Goal: Find contact information: Obtain details needed to contact an individual or organization

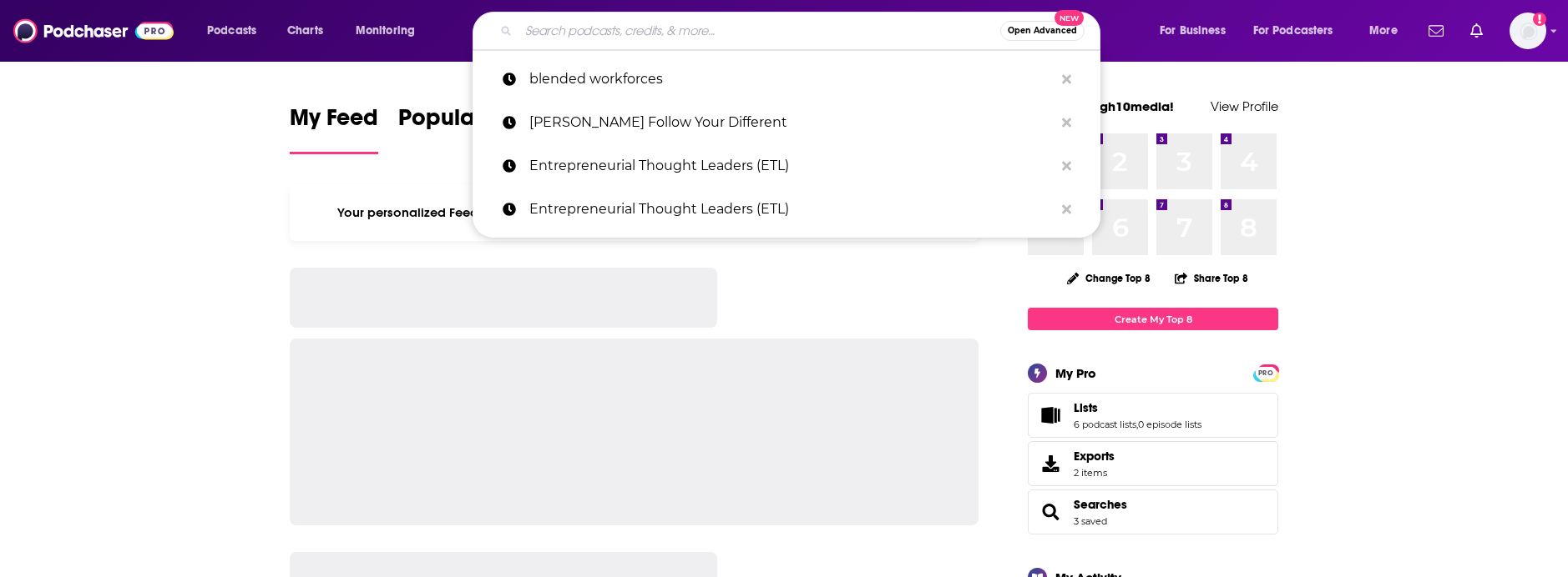
click at [678, 34] on input "Search podcasts, credits, & more..." at bounding box center [760, 31] width 482 height 27
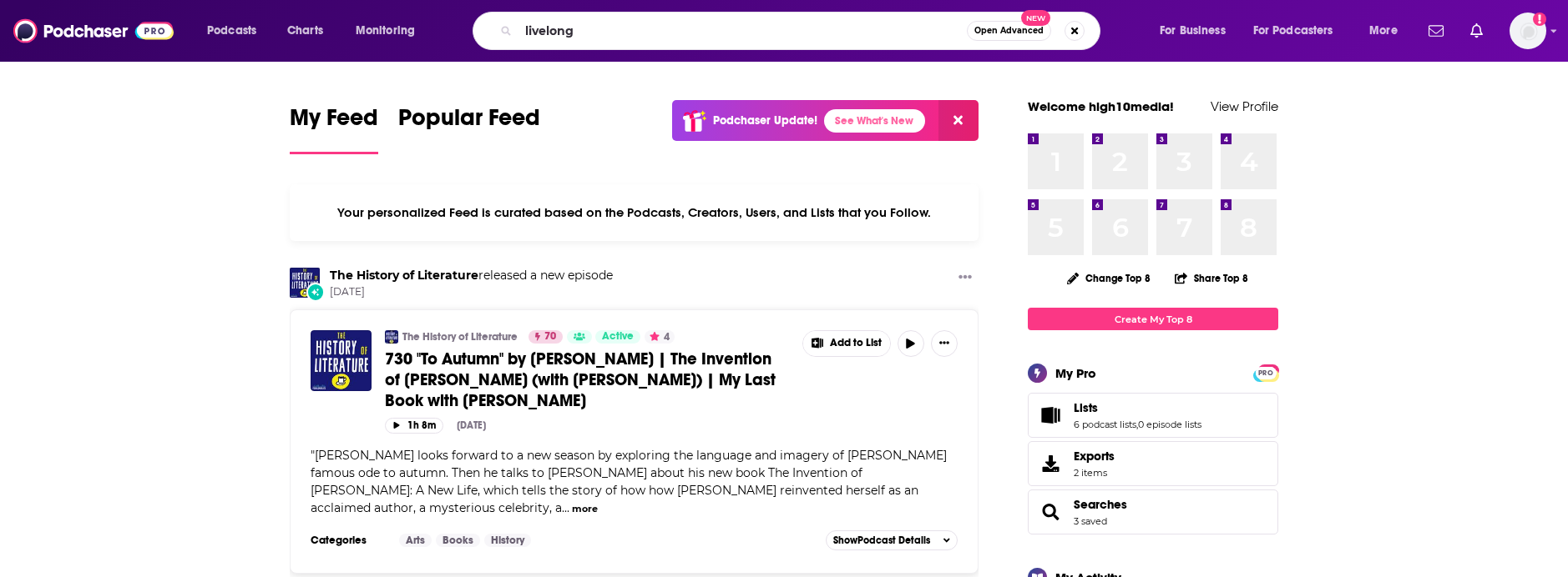
type input "livelong"
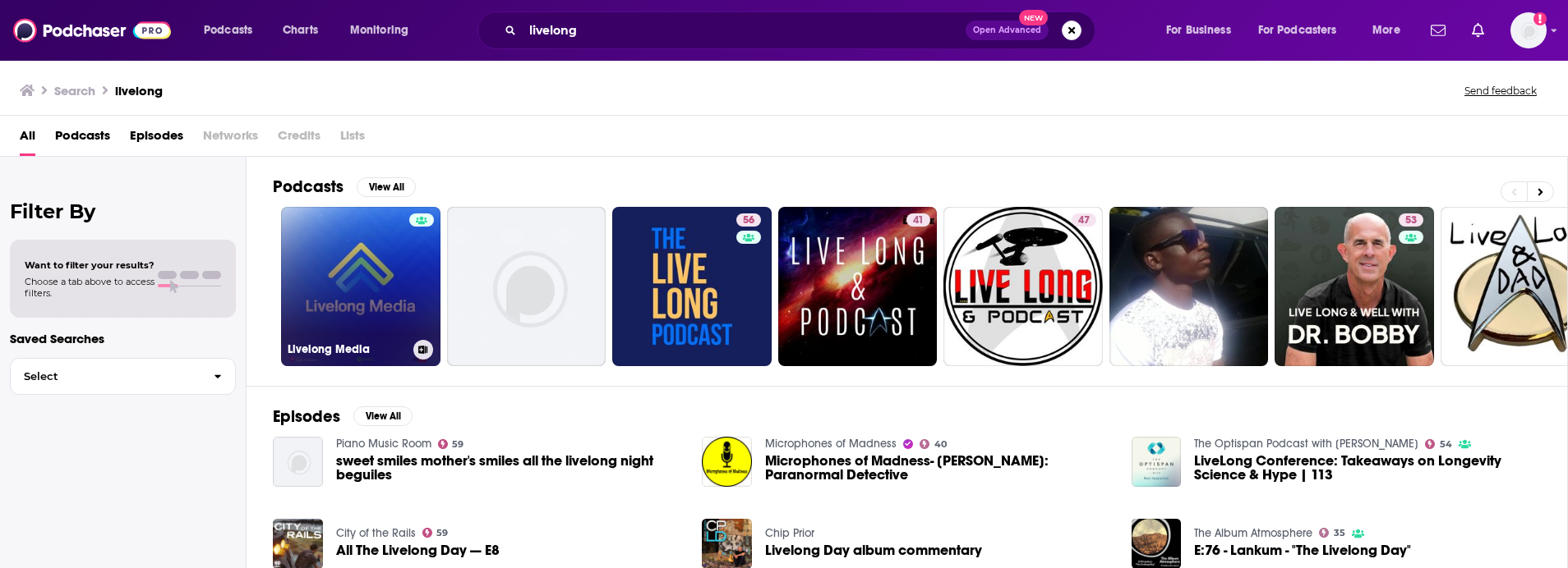
click at [375, 304] on link "Livelong Media" at bounding box center [361, 286] width 160 height 160
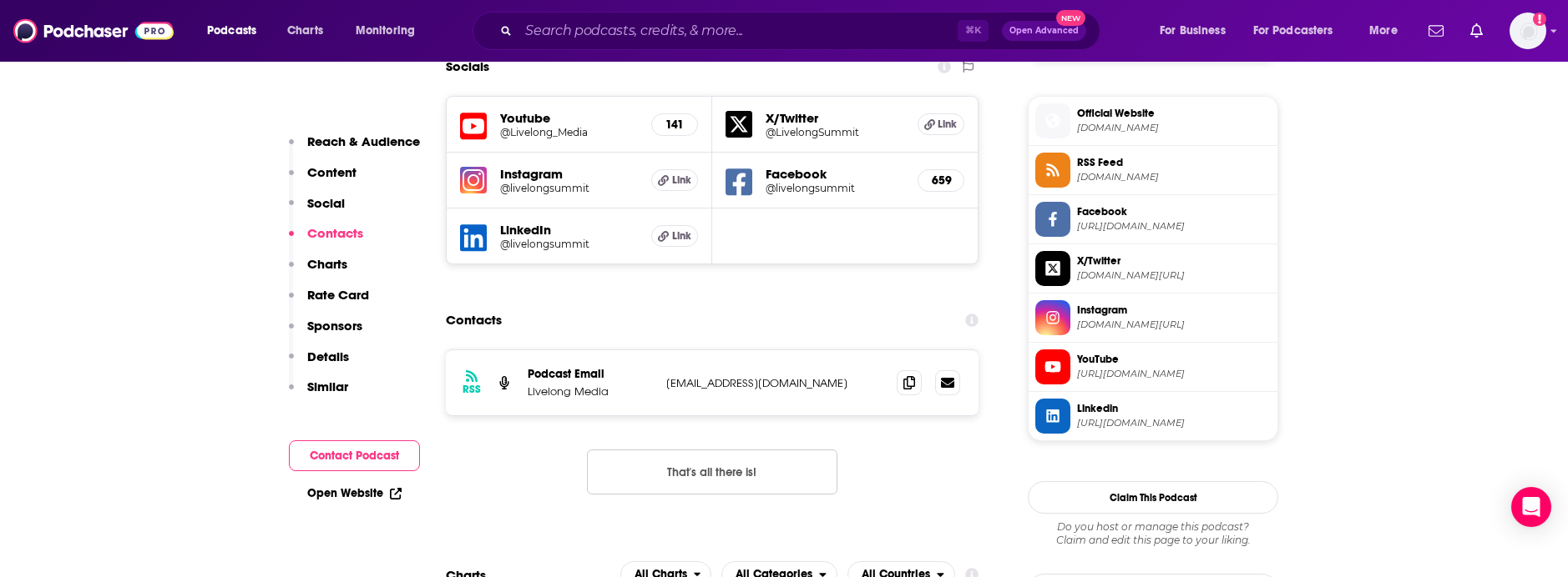
scroll to position [1207, 0]
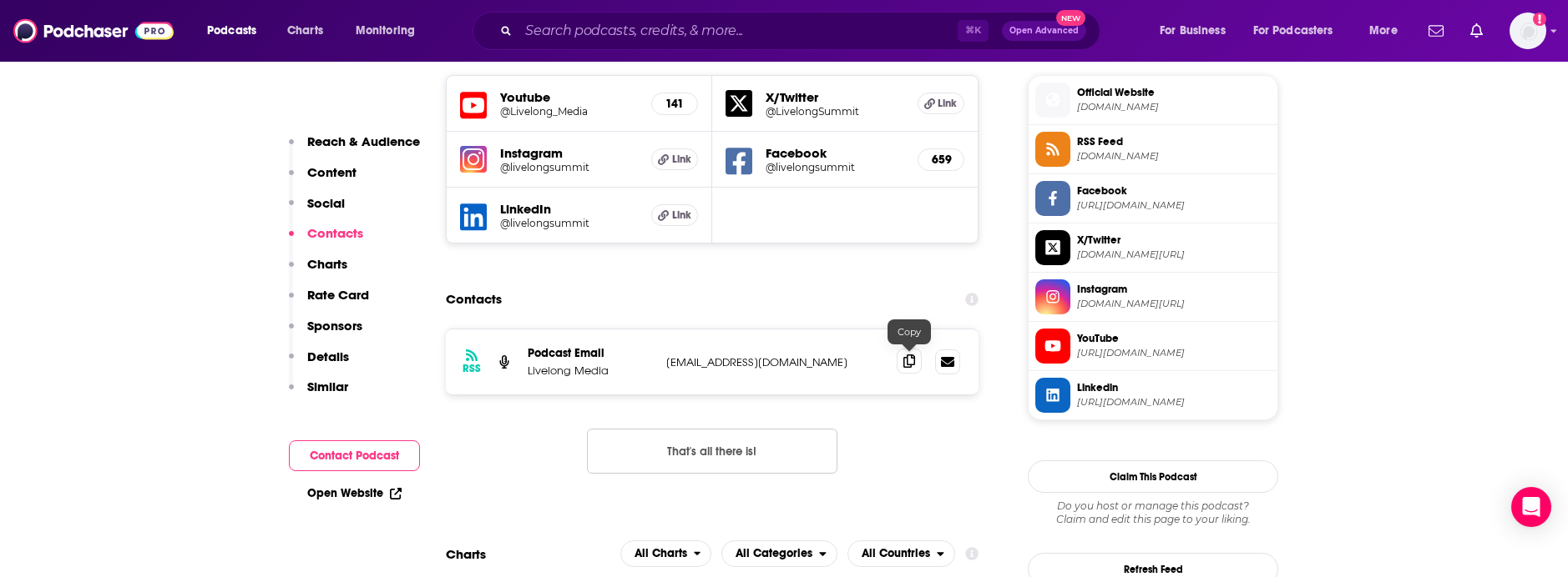
click at [914, 362] on span at bounding box center [909, 360] width 25 height 25
click at [1103, 111] on span "[DOMAIN_NAME]" at bounding box center [1174, 106] width 194 height 13
